Goal: Task Accomplishment & Management: Use online tool/utility

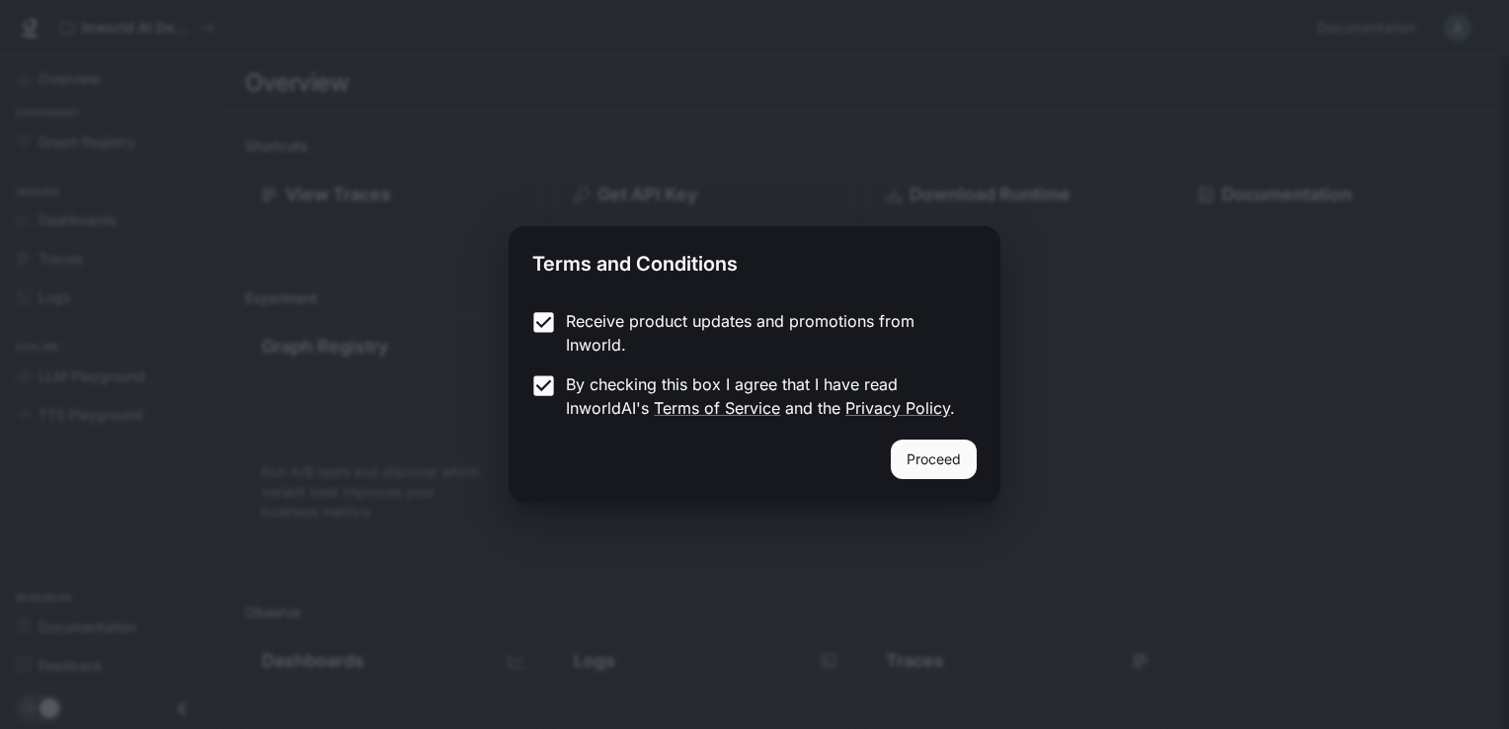
click at [914, 453] on button "Proceed" at bounding box center [934, 460] width 86 height 40
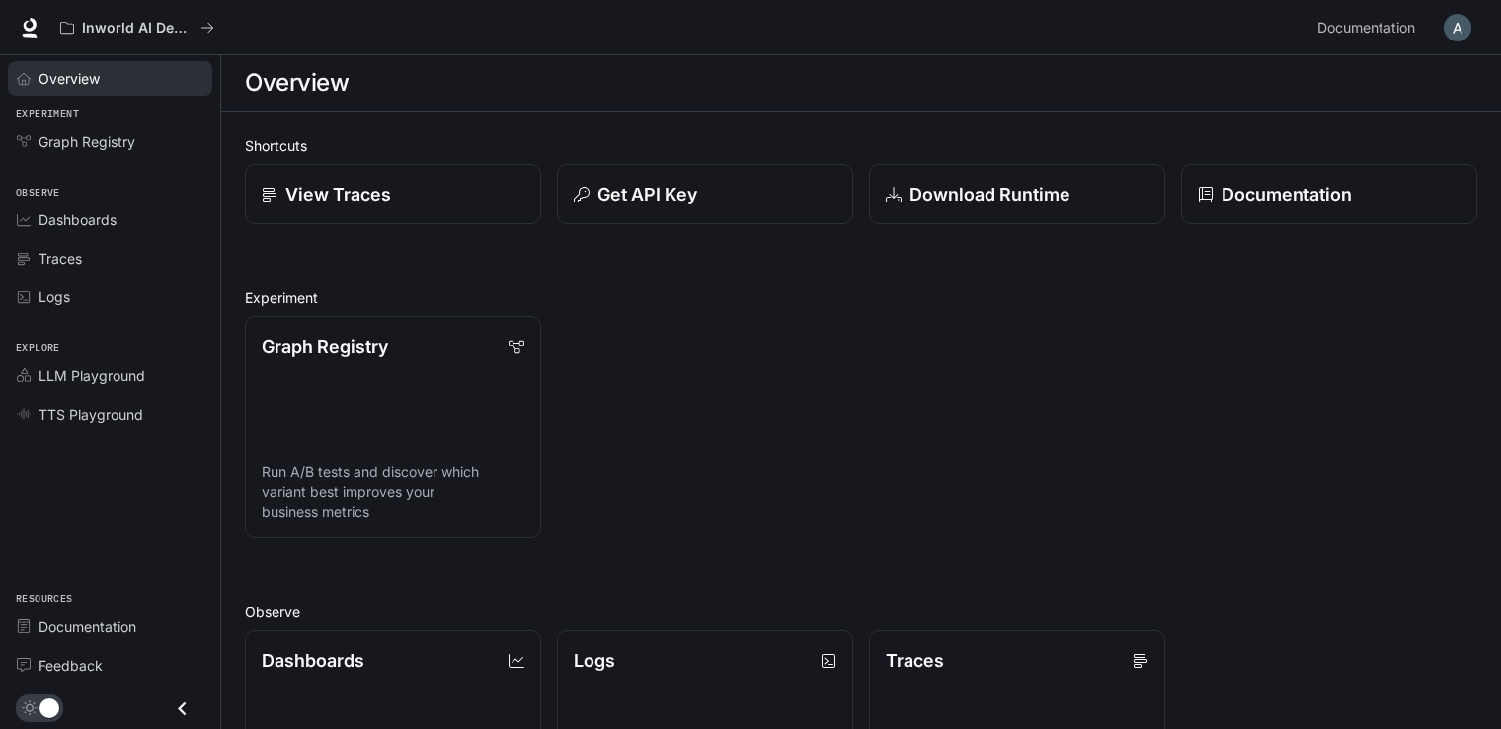
click at [79, 81] on span "Overview" at bounding box center [69, 78] width 61 height 21
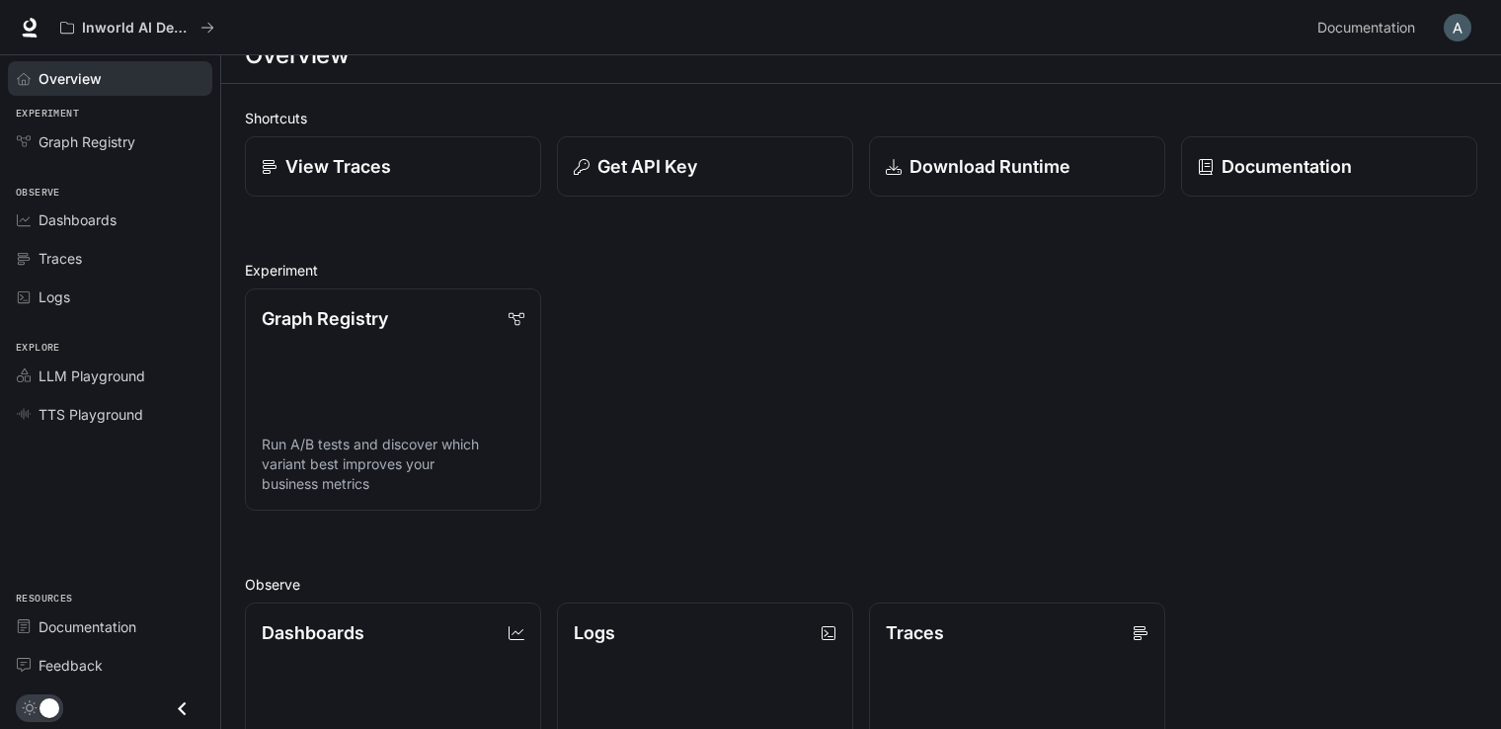
scroll to position [32, 0]
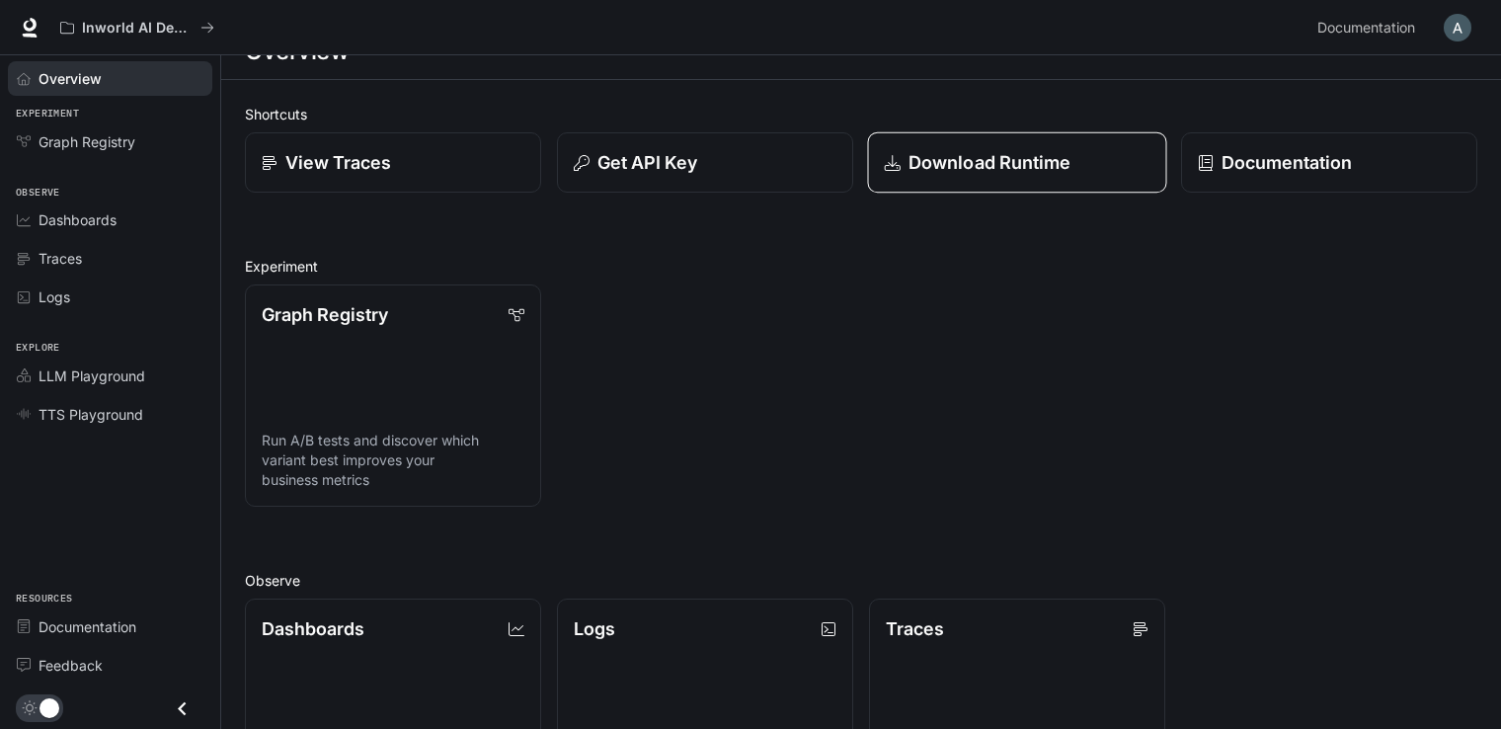
click at [994, 135] on link "Download Runtime" at bounding box center [1017, 162] width 299 height 61
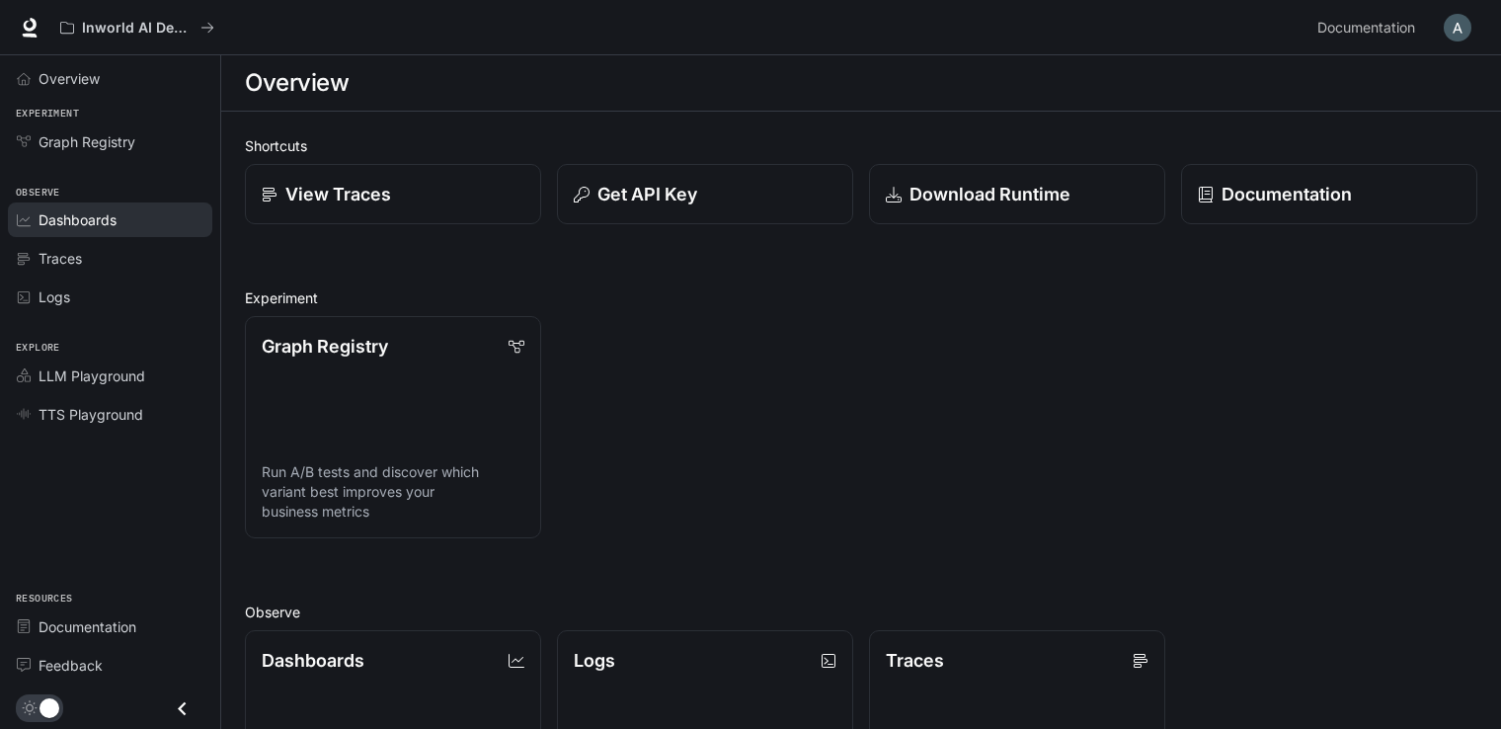
click at [112, 223] on span "Dashboards" at bounding box center [78, 219] width 78 height 21
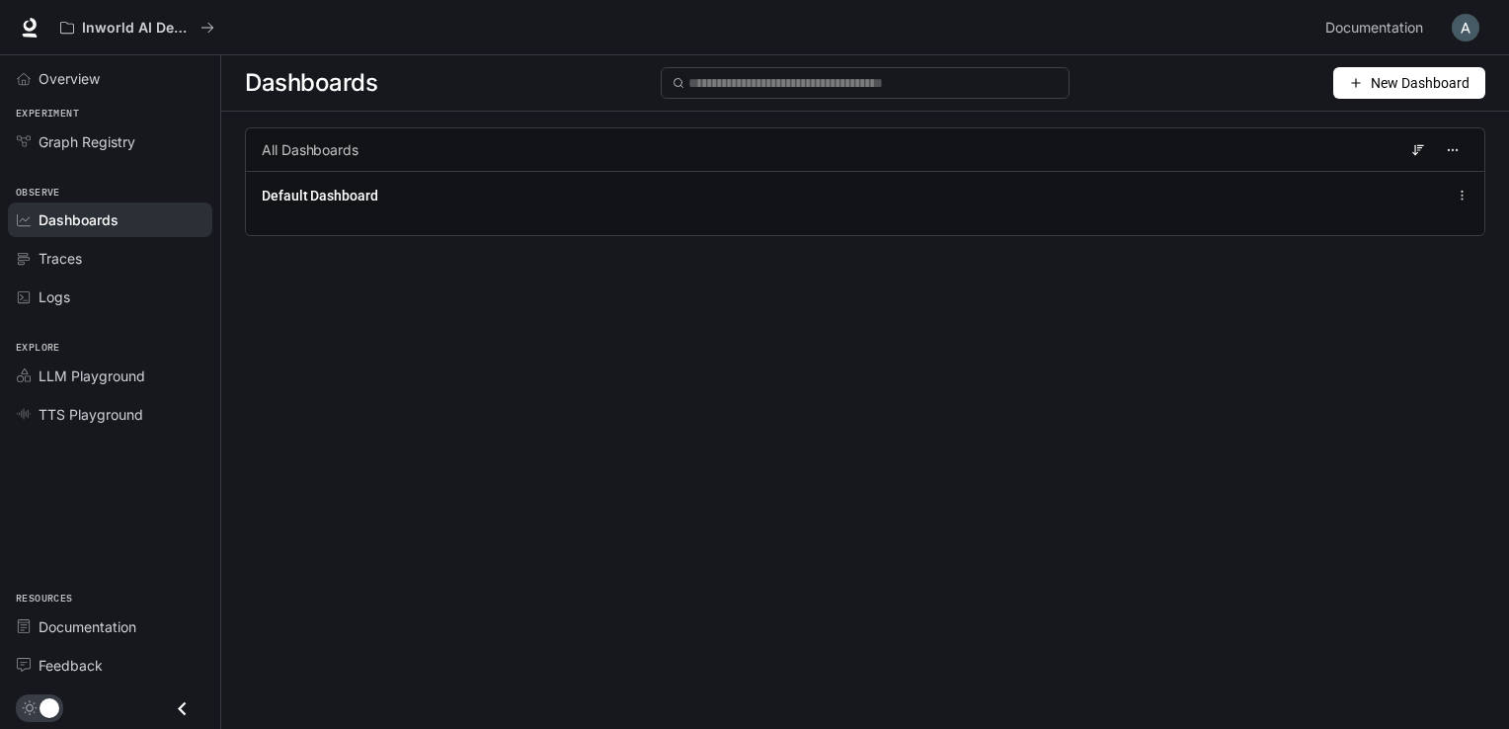
click at [1383, 97] on button "New Dashboard" at bounding box center [1410, 83] width 152 height 32
click at [1362, 155] on div "Import JSON" at bounding box center [1387, 157] width 164 height 22
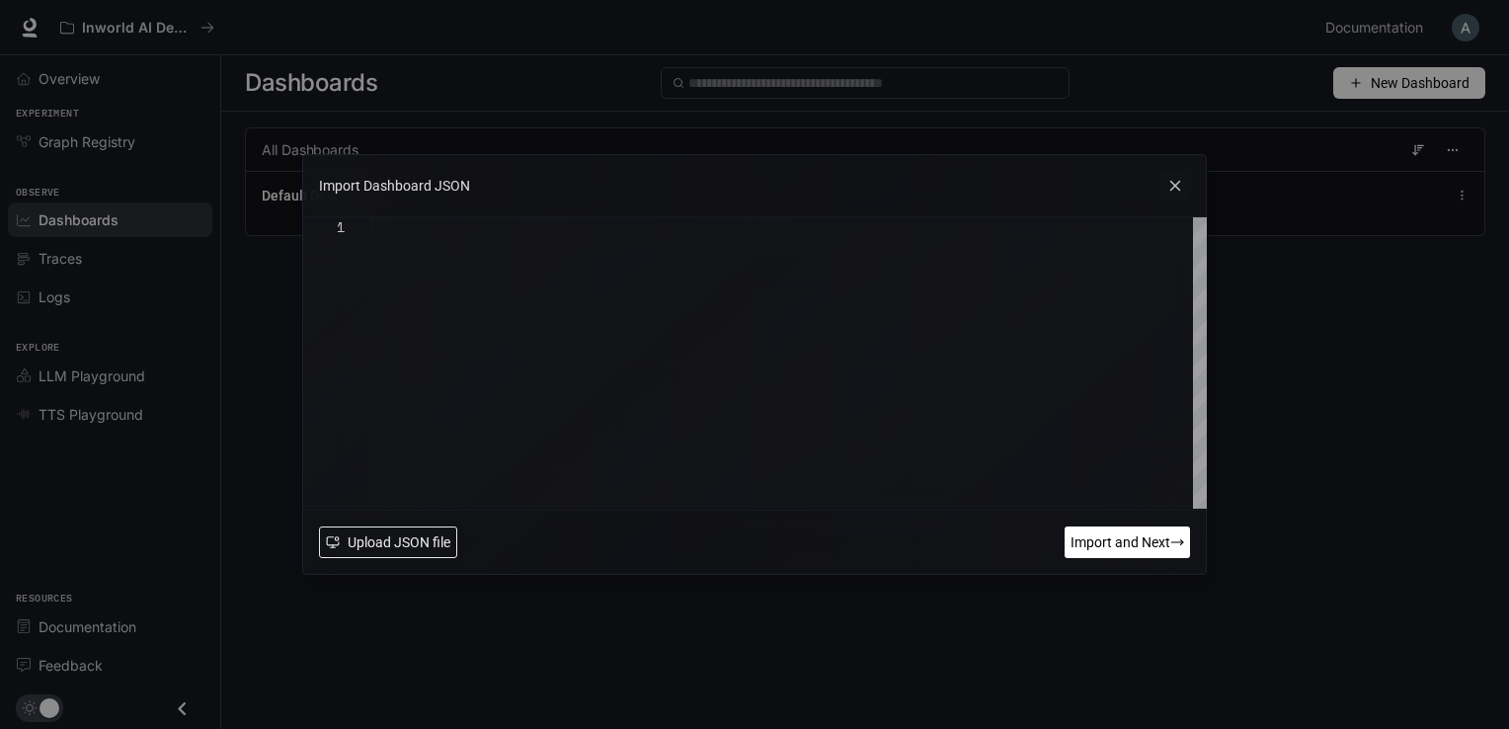
click at [367, 553] on button "Upload JSON file" at bounding box center [388, 542] width 138 height 32
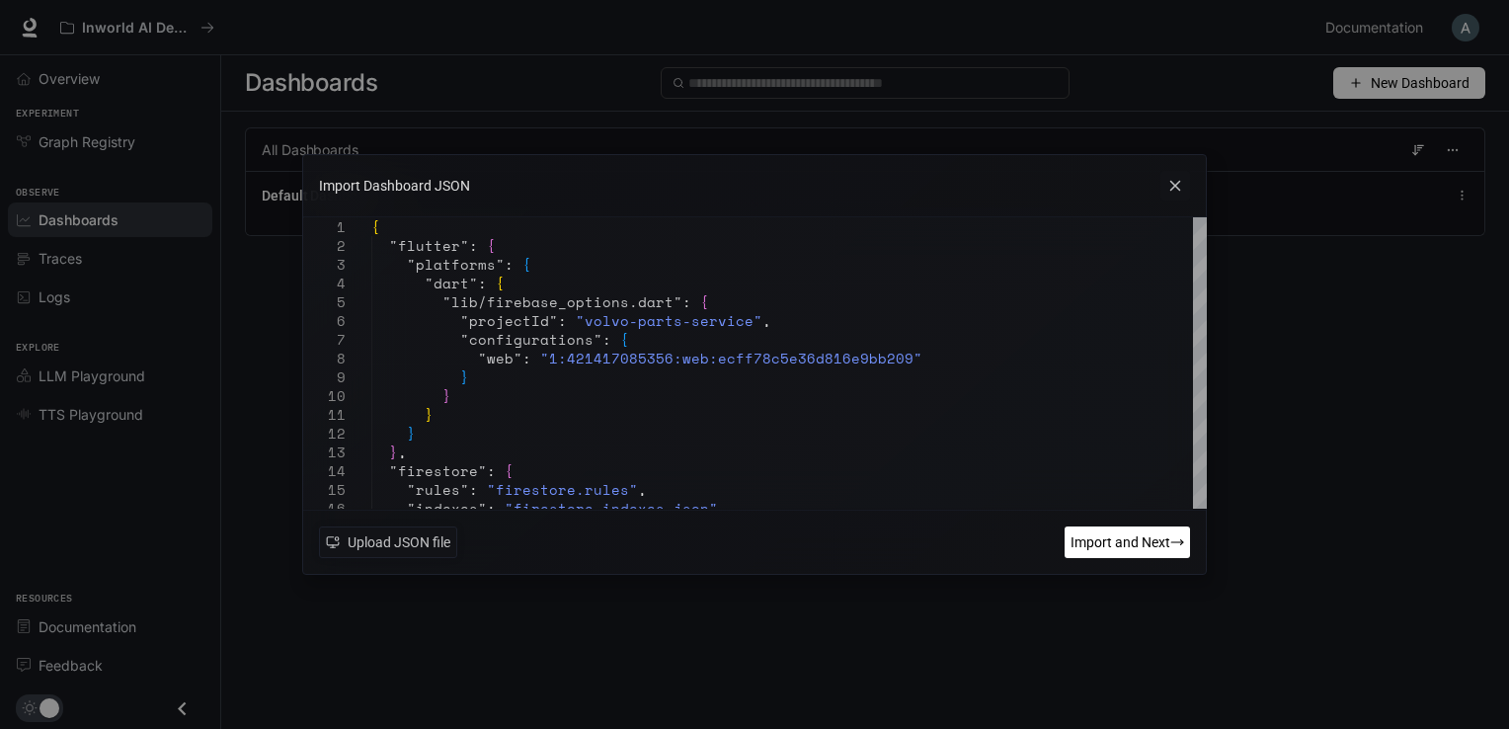
click at [1078, 546] on span "Import and Next" at bounding box center [1121, 542] width 100 height 22
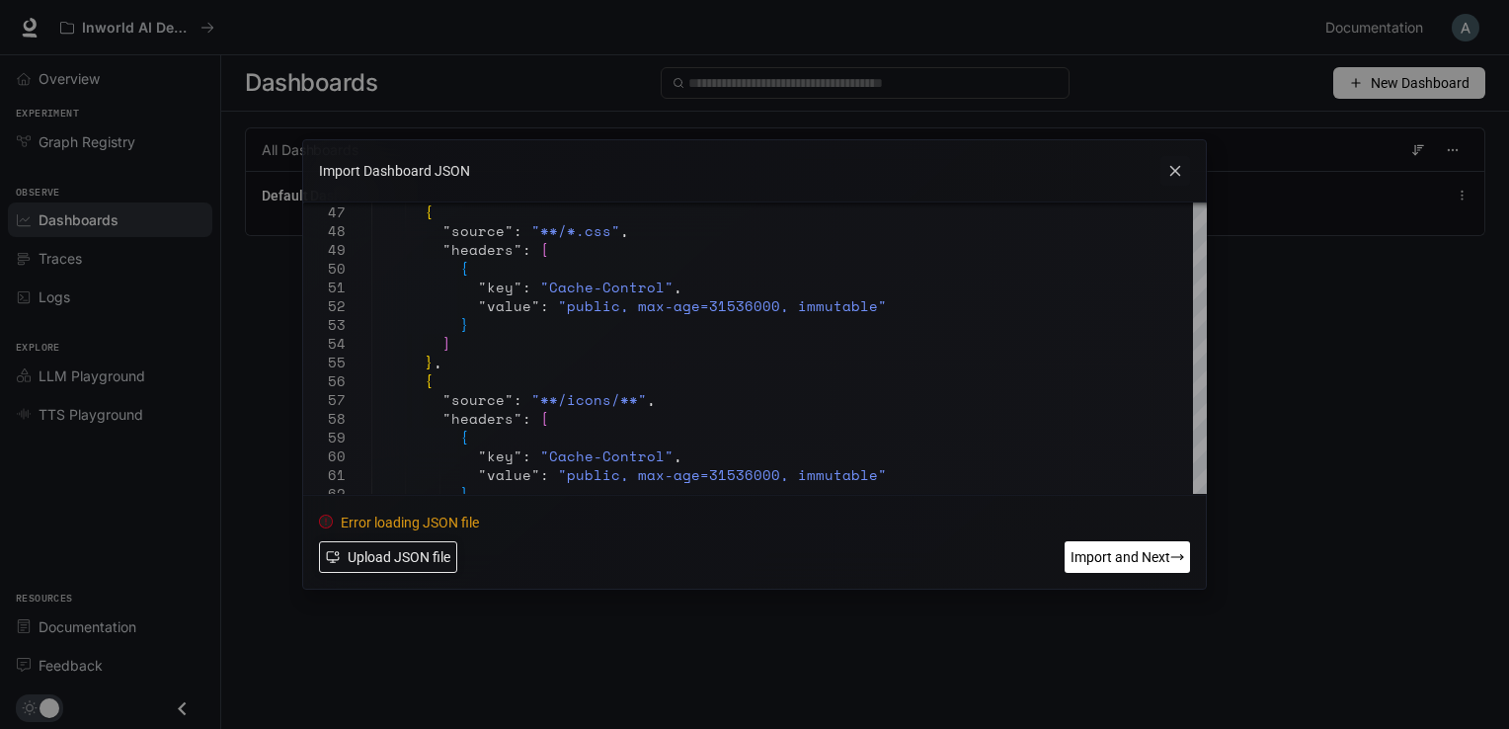
click at [427, 558] on span "Upload JSON file" at bounding box center [399, 557] width 103 height 22
type textarea "* *** *"
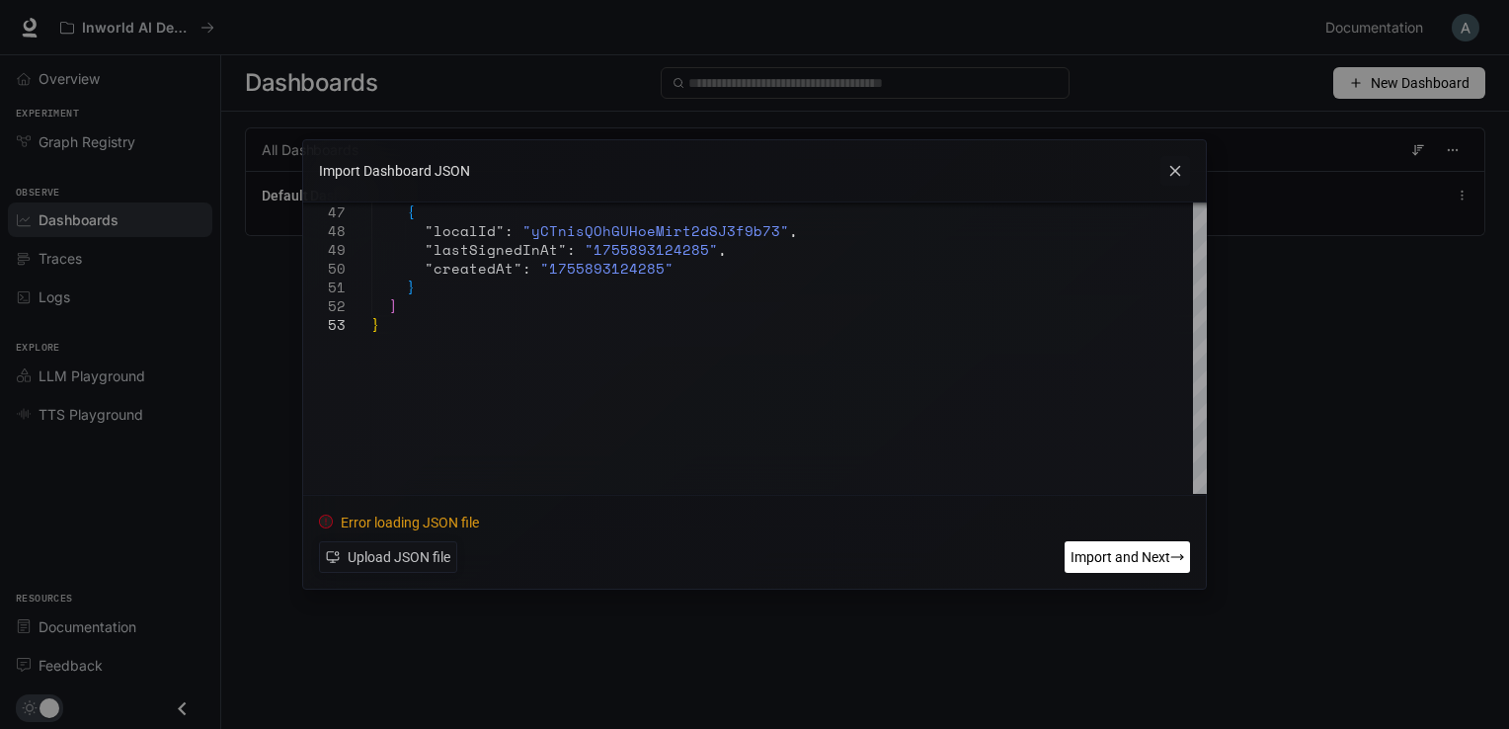
click at [1091, 553] on span "Import and Next" at bounding box center [1121, 557] width 100 height 22
click at [1173, 176] on icon at bounding box center [1176, 171] width 30 height 30
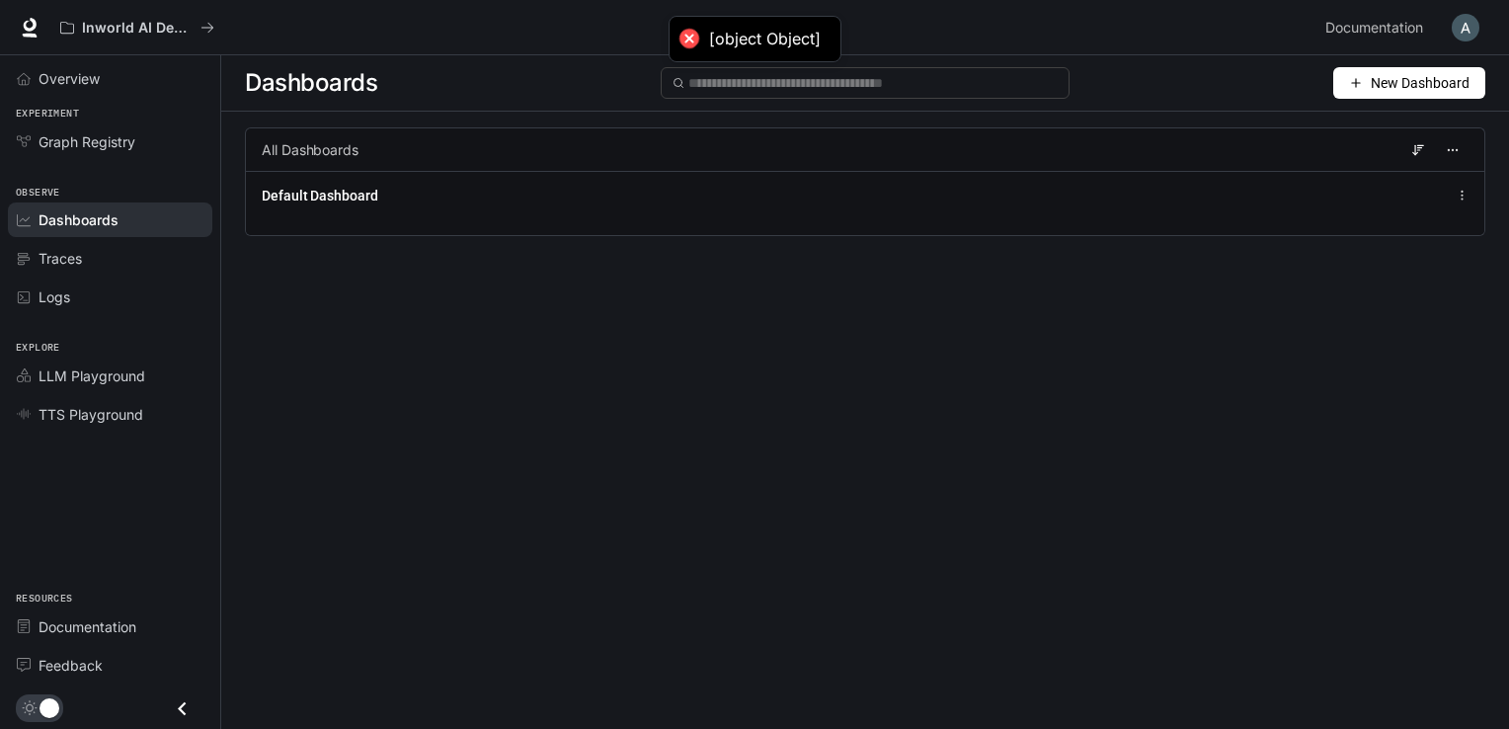
click at [83, 165] on div "Observe Dashboards Traces Logs" at bounding box center [110, 243] width 220 height 156
click at [83, 157] on link "Graph Registry" at bounding box center [110, 141] width 204 height 35
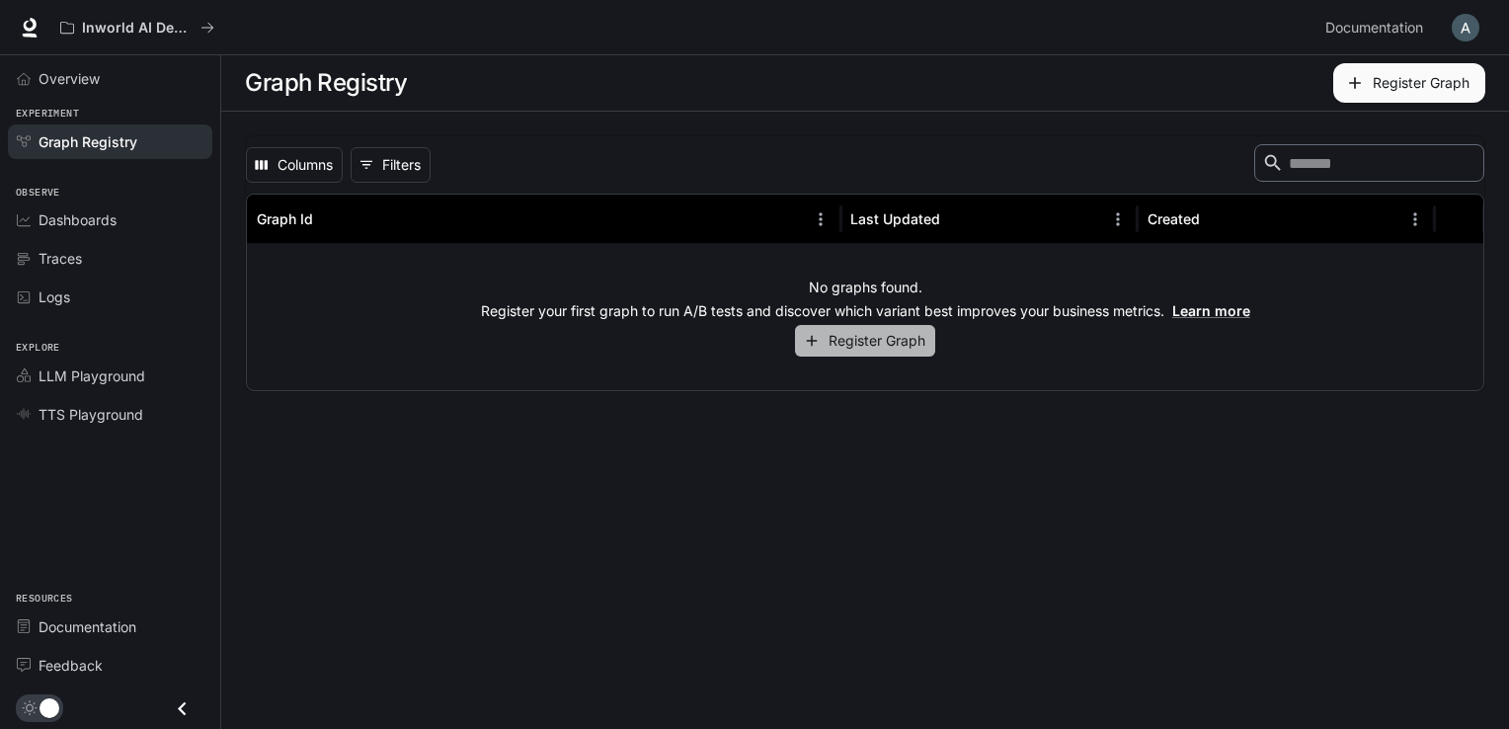
click at [830, 354] on button "Register Graph" at bounding box center [865, 341] width 140 height 33
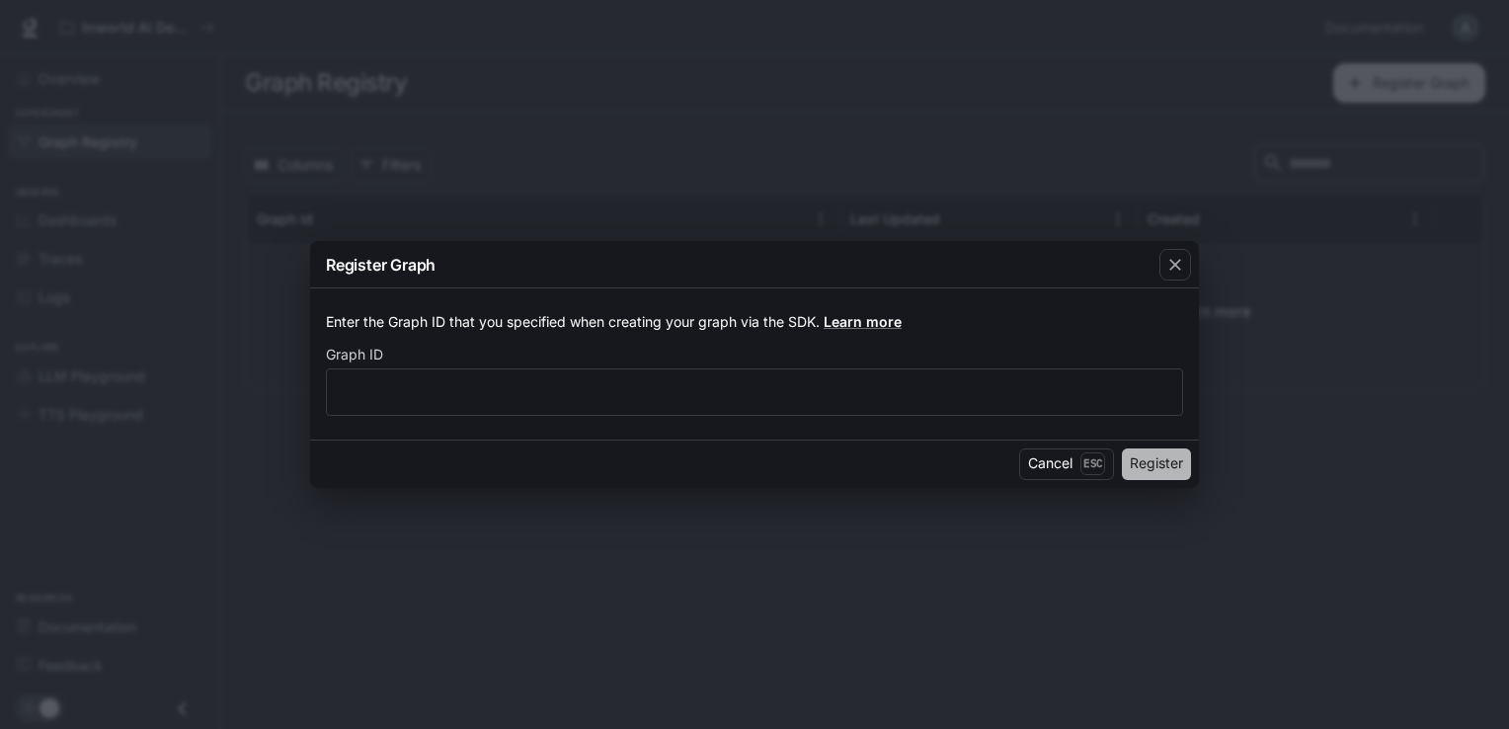
click at [1130, 460] on button "Register" at bounding box center [1156, 464] width 69 height 32
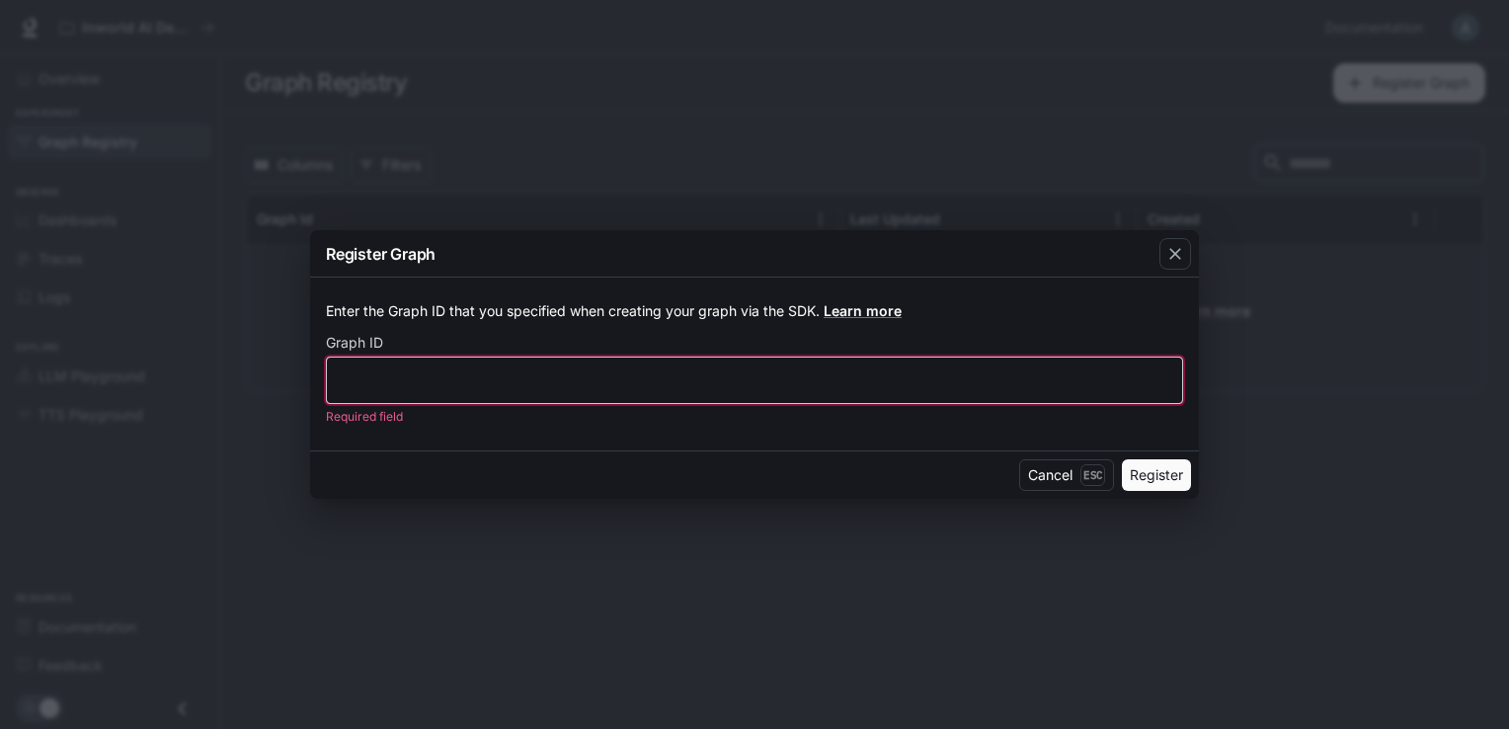
click at [1026, 373] on input "text" at bounding box center [754, 380] width 855 height 20
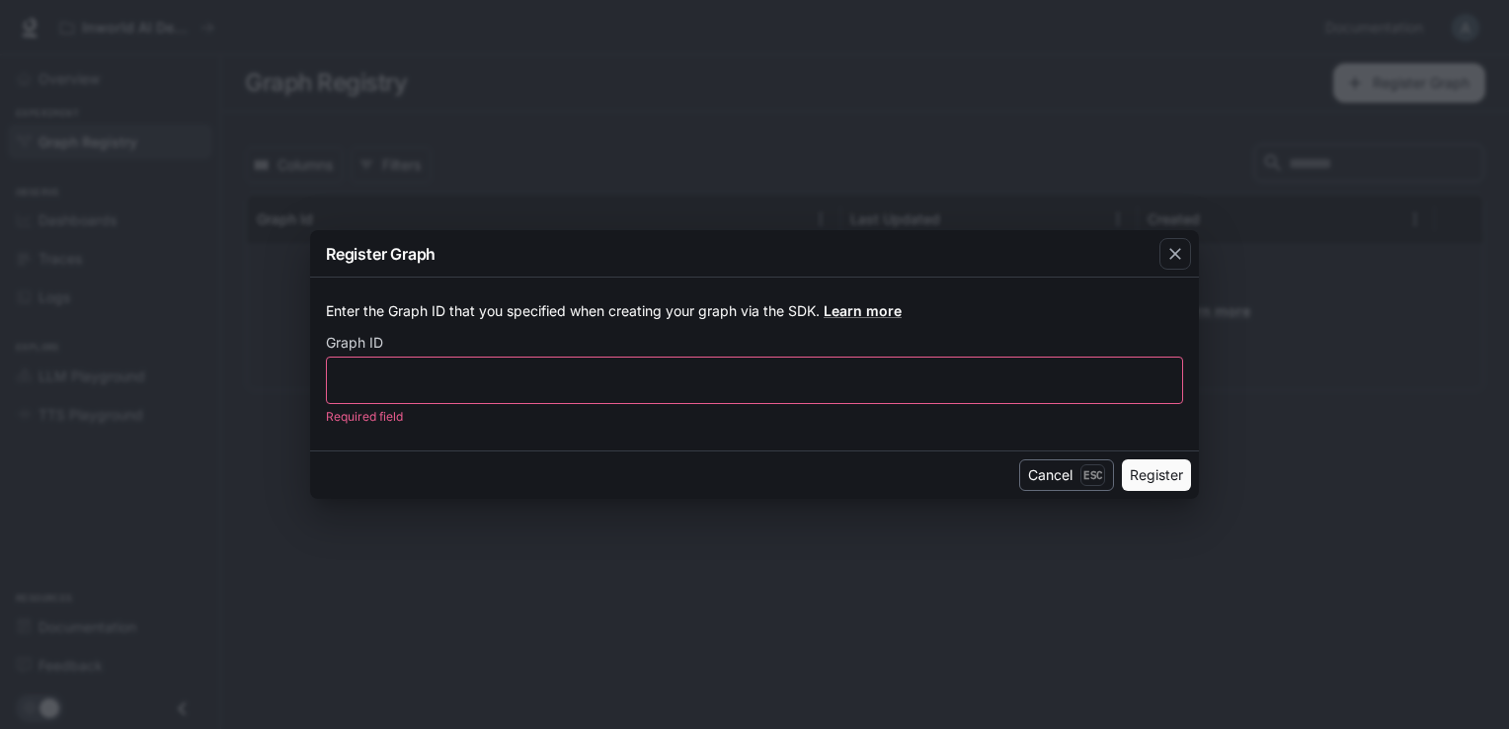
click at [1043, 464] on button "Cancel Esc" at bounding box center [1066, 475] width 95 height 32
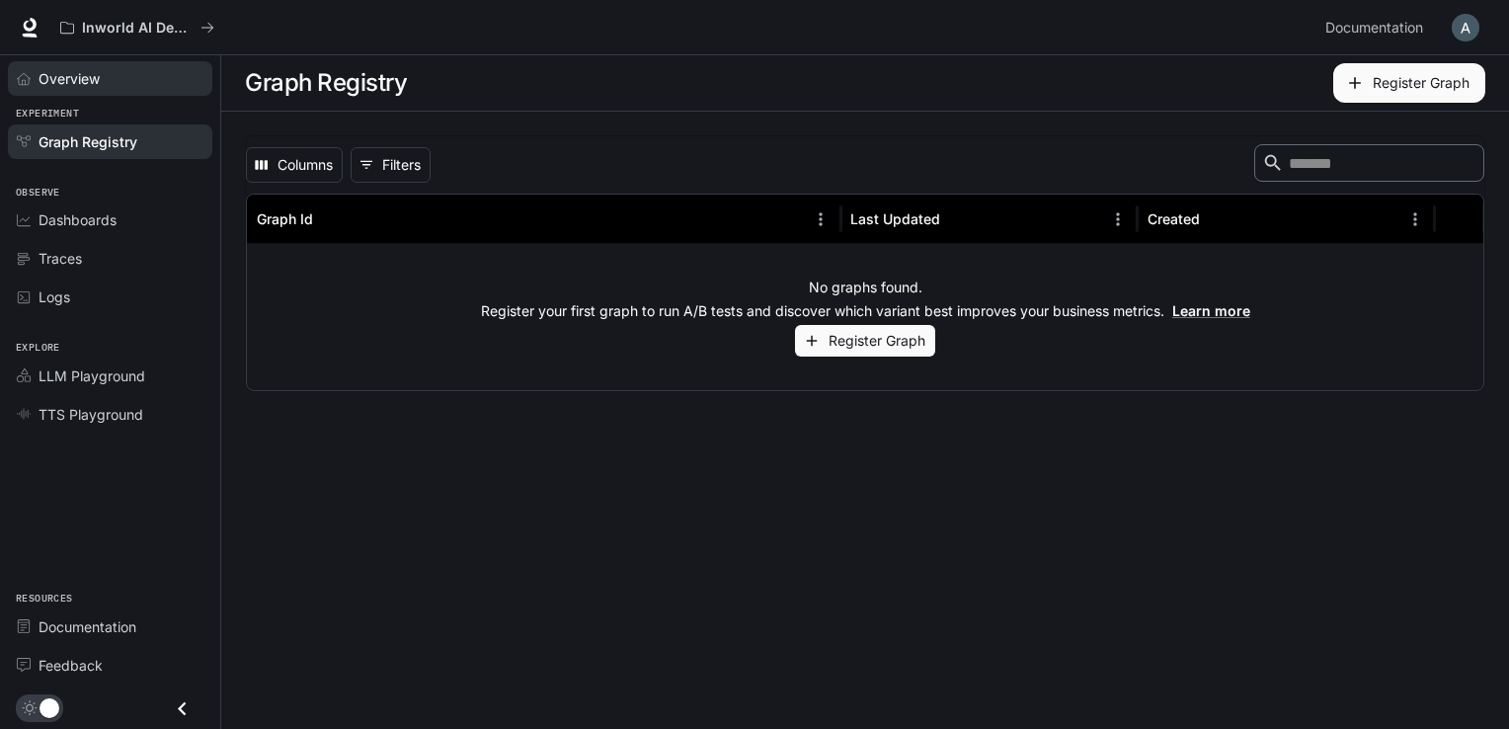
click at [132, 77] on div "Overview" at bounding box center [121, 78] width 165 height 21
